Goal: Task Accomplishment & Management: Use online tool/utility

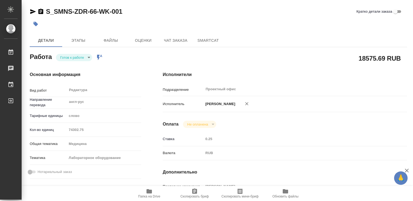
type textarea "x"
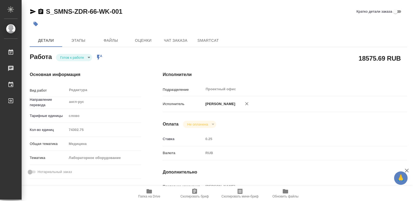
type textarea "x"
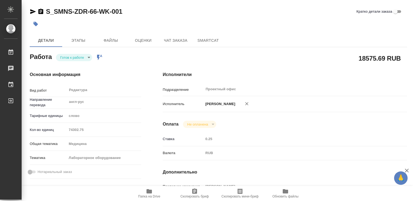
click at [147, 192] on icon "button" at bounding box center [148, 192] width 5 height 4
